Goal: Find specific page/section: Find specific page/section

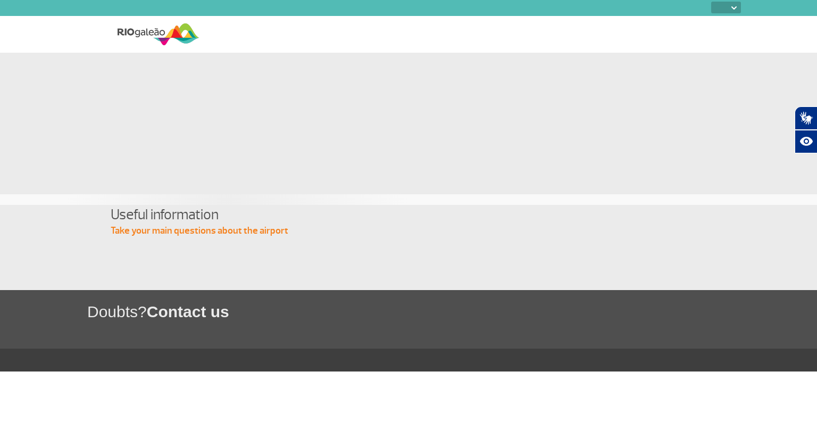
select select
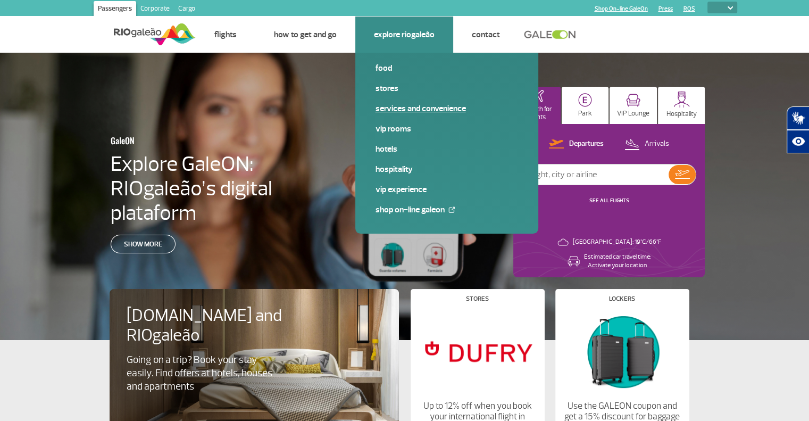
click at [428, 107] on link "Services and Convenience" at bounding box center [447, 109] width 143 height 12
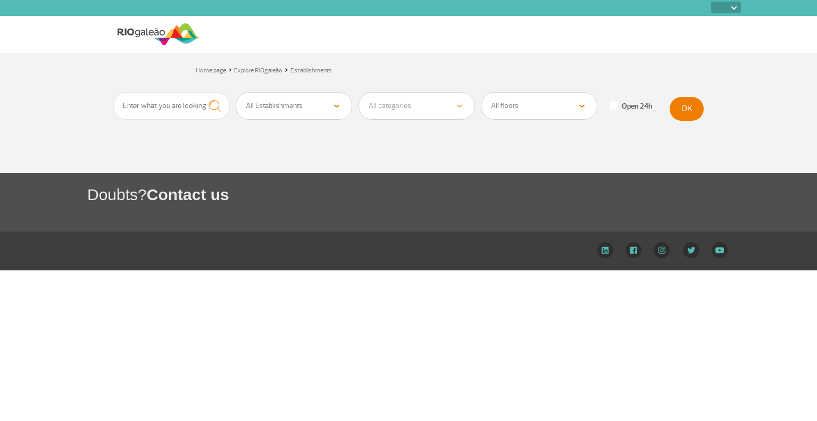
select select
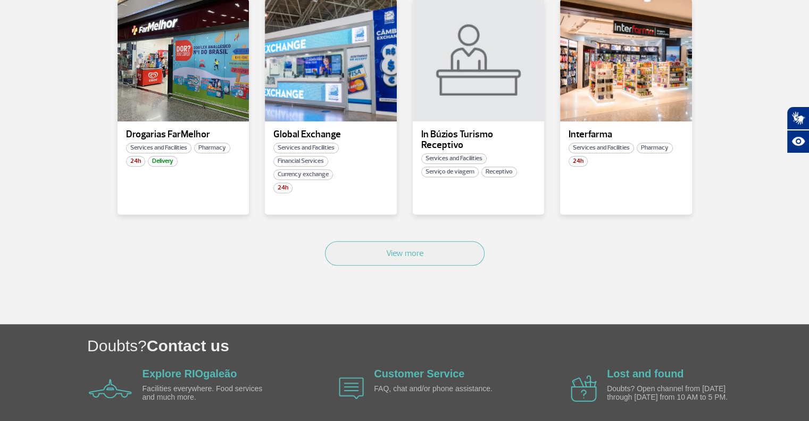
scroll to position [671, 0]
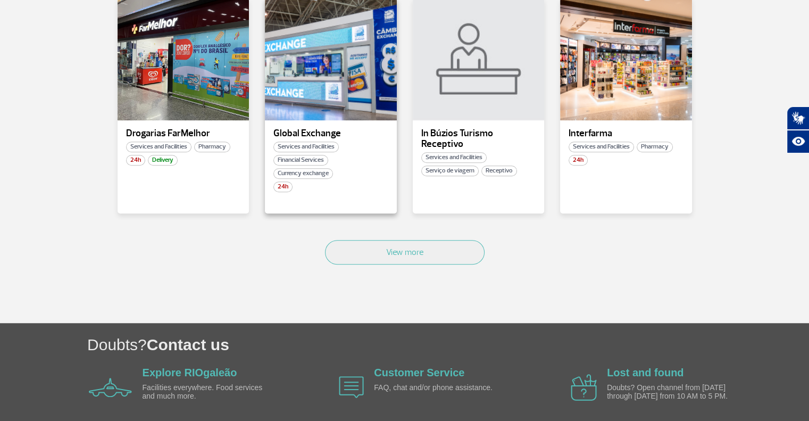
click at [334, 128] on p "Global Exchange" at bounding box center [331, 133] width 115 height 11
